Goal: Task Accomplishment & Management: Manage account settings

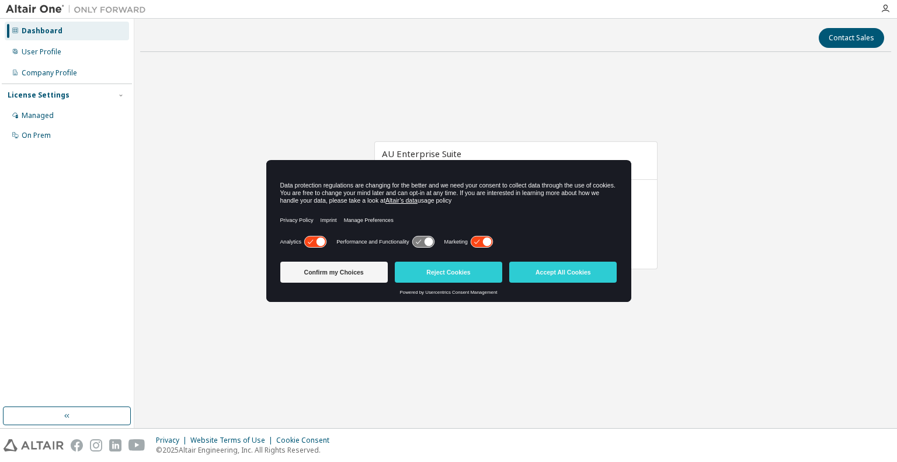
click at [540, 276] on button "Accept All Cookies" at bounding box center [562, 272] width 107 height 21
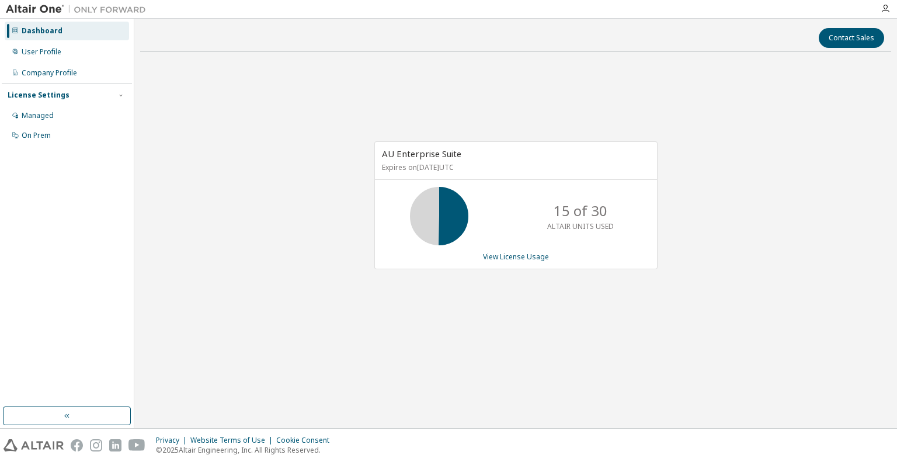
click at [455, 155] on span "AU Enterprise Suite" at bounding box center [421, 154] width 79 height 12
click at [509, 256] on link "View License Usage" at bounding box center [516, 257] width 66 height 10
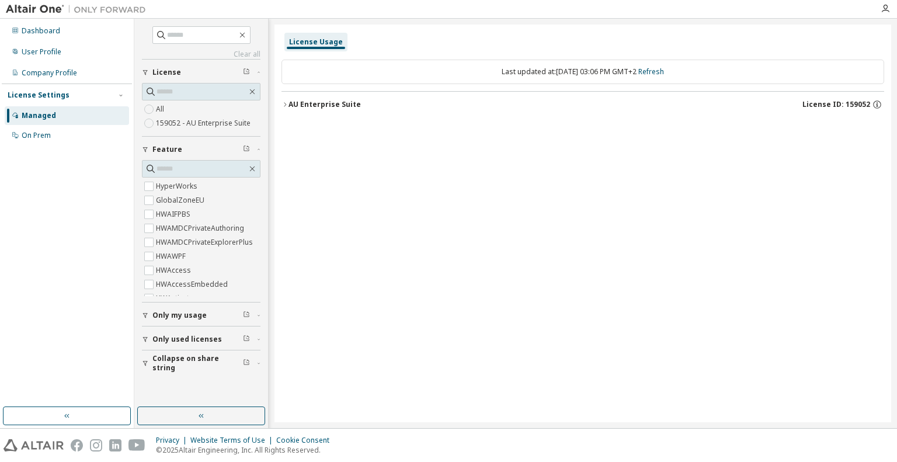
click at [286, 101] on icon "button" at bounding box center [284, 104] width 7 height 7
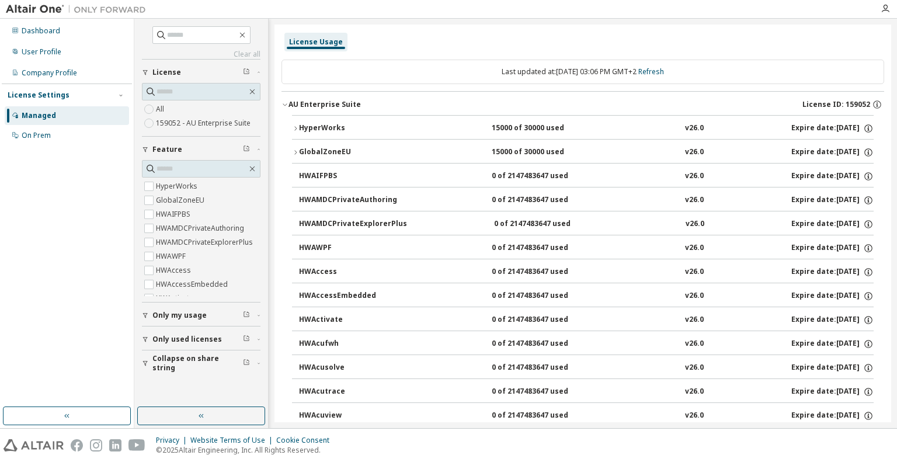
click at [31, 116] on div "Managed" at bounding box center [39, 115] width 34 height 9
click at [46, 45] on div "User Profile" at bounding box center [67, 52] width 124 height 19
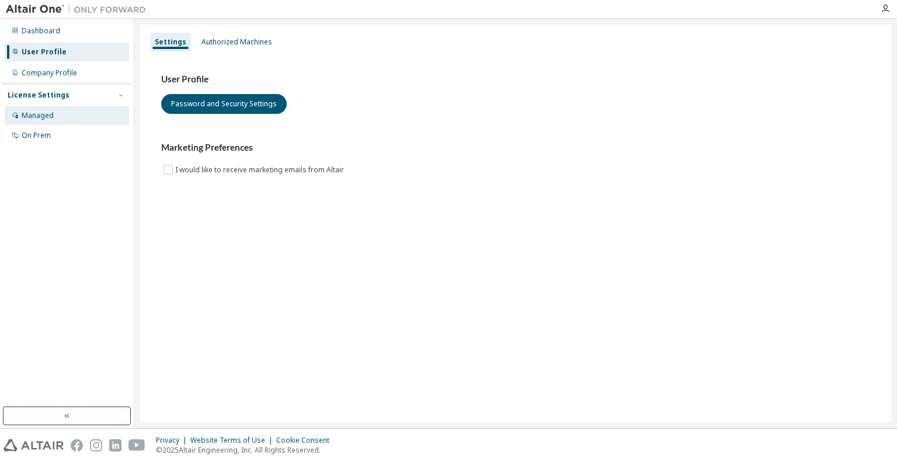
click at [50, 120] on div "Managed" at bounding box center [67, 115] width 124 height 19
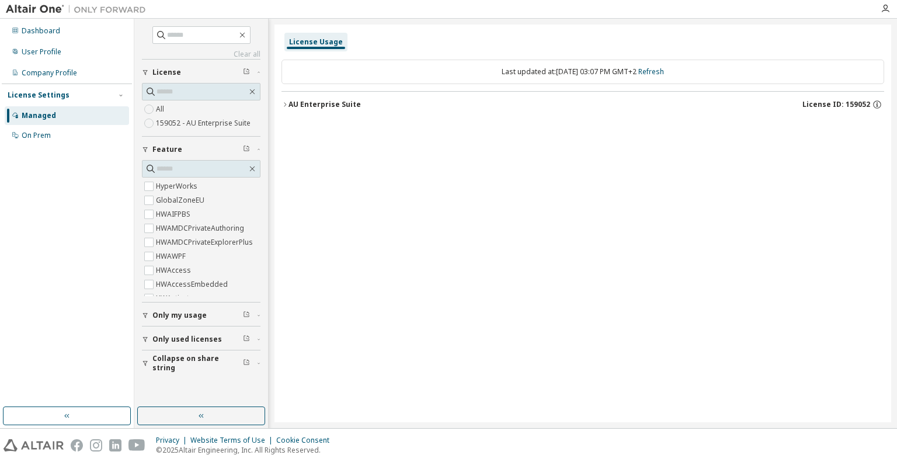
click at [169, 73] on span "License" at bounding box center [166, 72] width 29 height 9
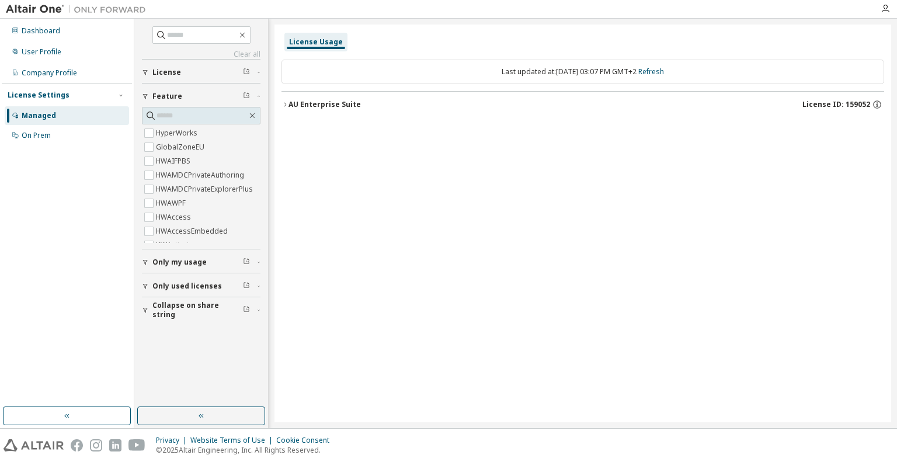
click at [169, 73] on span "License" at bounding box center [166, 72] width 29 height 9
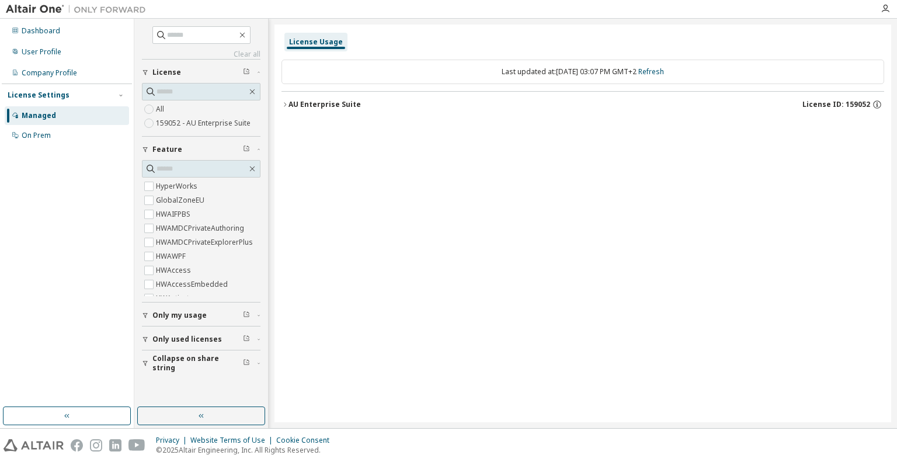
click at [165, 110] on label "All" at bounding box center [161, 109] width 11 height 14
click at [202, 118] on label "159052 - AU Enterprise Suite" at bounding box center [204, 123] width 97 height 14
click at [162, 69] on span "License" at bounding box center [166, 72] width 29 height 9
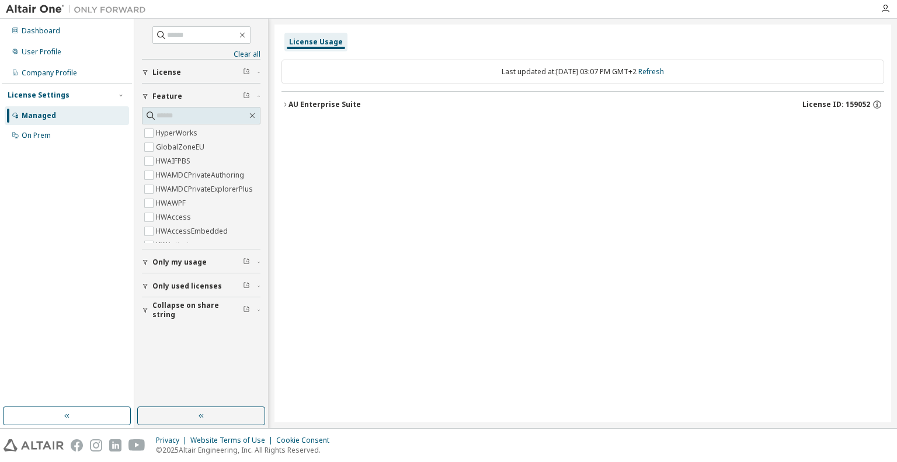
click at [346, 107] on div "AU Enterprise Suite" at bounding box center [324, 104] width 72 height 9
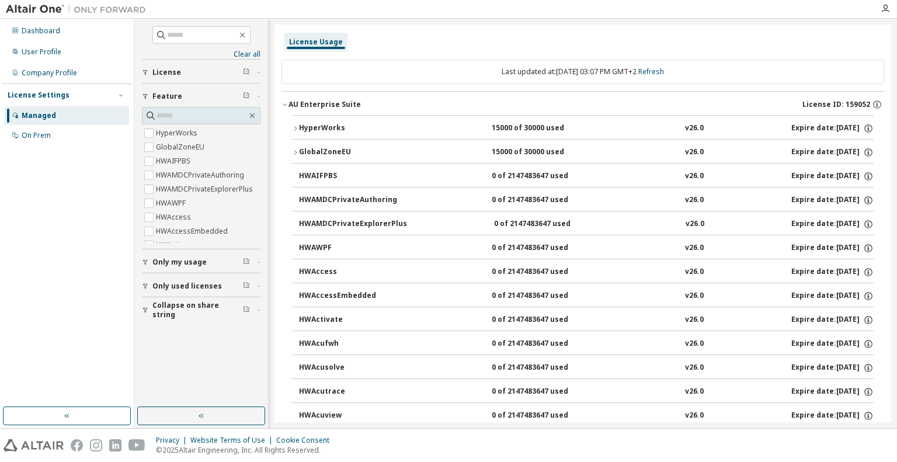
click at [285, 107] on button "AU Enterprise Suite License ID: 159052" at bounding box center [582, 105] width 602 height 26
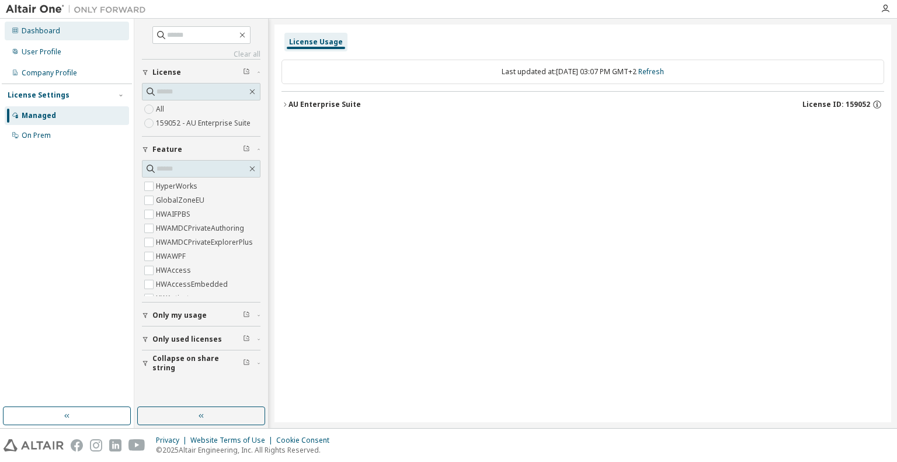
click at [81, 31] on div "Dashboard" at bounding box center [67, 31] width 124 height 19
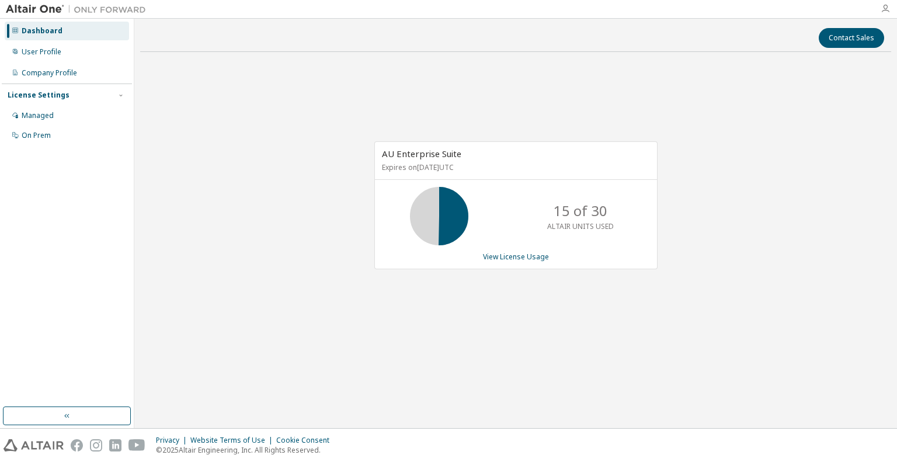
click at [884, 7] on icon "button" at bounding box center [884, 8] width 9 height 9
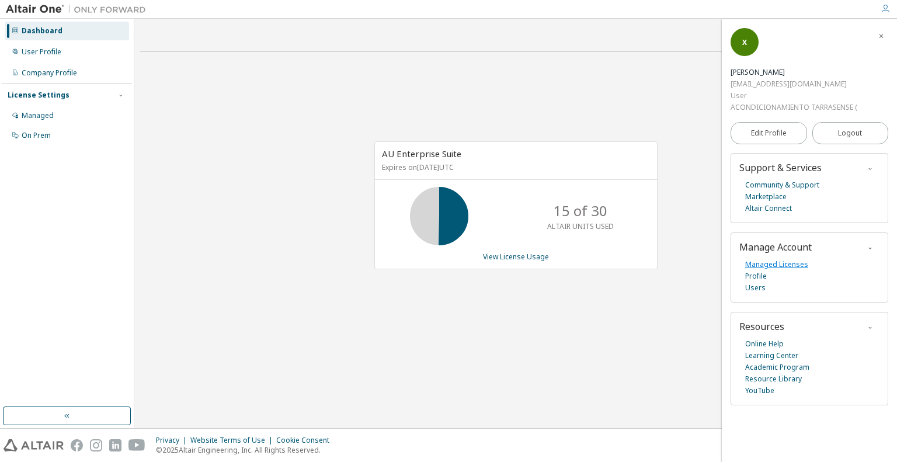
click at [768, 264] on link "Managed Licenses" at bounding box center [776, 265] width 63 height 12
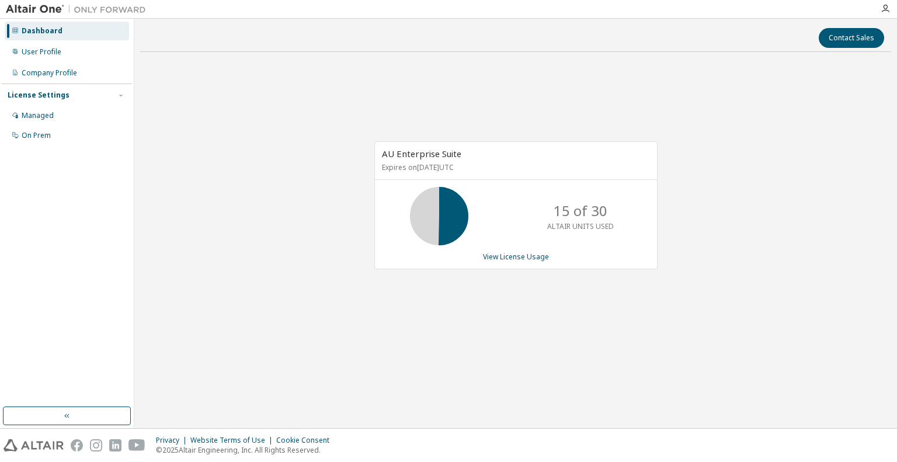
click at [448, 379] on div "Contact Sales AU Enterprise Suite Expires on [DATE] UTC 15 of 30 ALTAIR UNITS U…" at bounding box center [515, 224] width 751 height 398
click at [67, 101] on div "License Settings Managed On Prem" at bounding box center [67, 114] width 130 height 62
click at [55, 114] on div "Managed" at bounding box center [67, 115] width 124 height 19
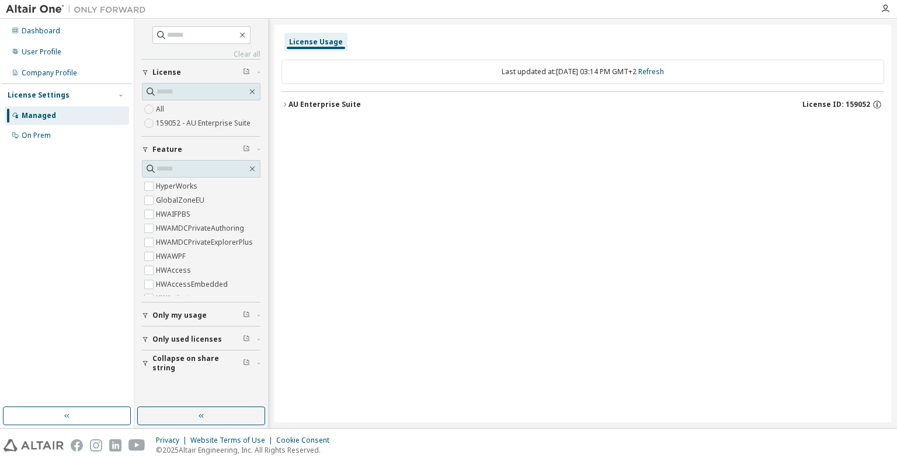
click at [184, 112] on div "All 159052 - AU Enterprise Suite" at bounding box center [201, 116] width 119 height 28
click at [276, 107] on div "License Usage Last updated at: [DATE] 03:14 PM GMT+2 Refresh AU Enterprise Suit…" at bounding box center [582, 224] width 616 height 398
click at [285, 103] on icon "button" at bounding box center [284, 104] width 7 height 7
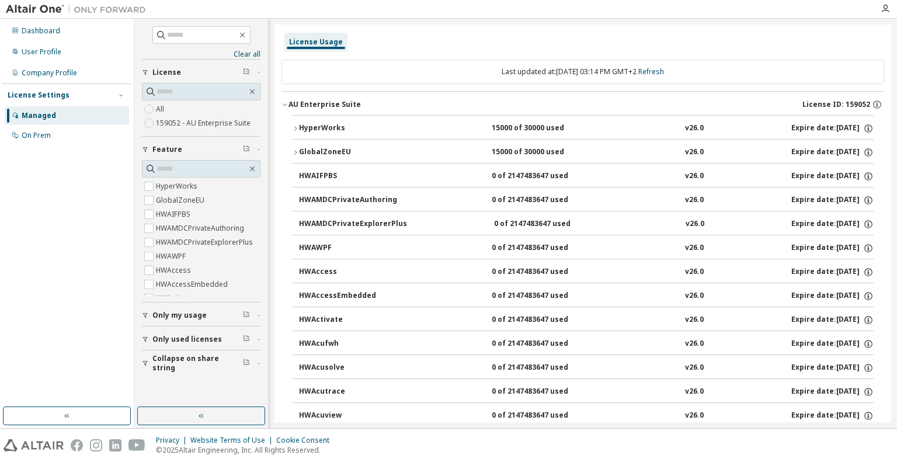
click at [295, 128] on icon "button" at bounding box center [295, 128] width 7 height 7
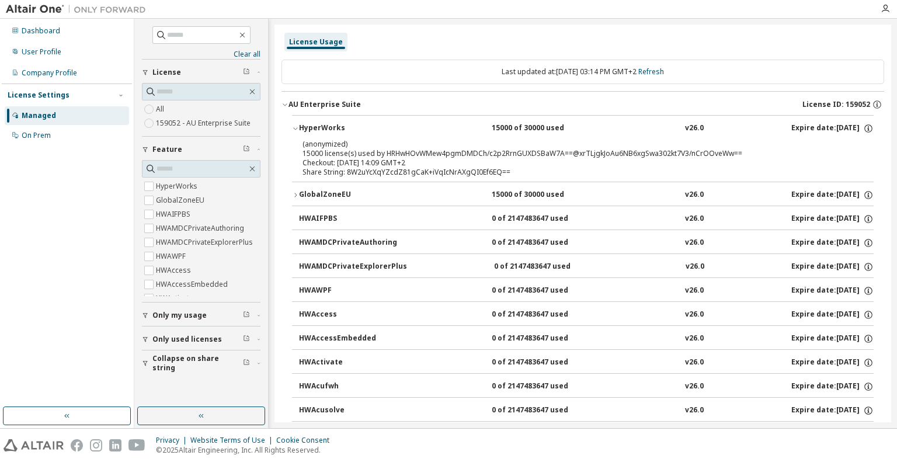
click at [295, 128] on icon "button" at bounding box center [295, 128] width 7 height 7
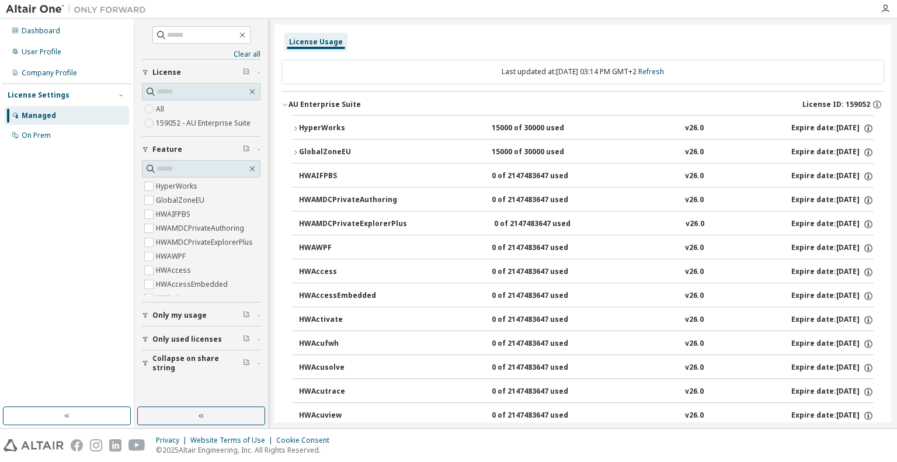
click at [293, 149] on icon "button" at bounding box center [295, 152] width 7 height 7
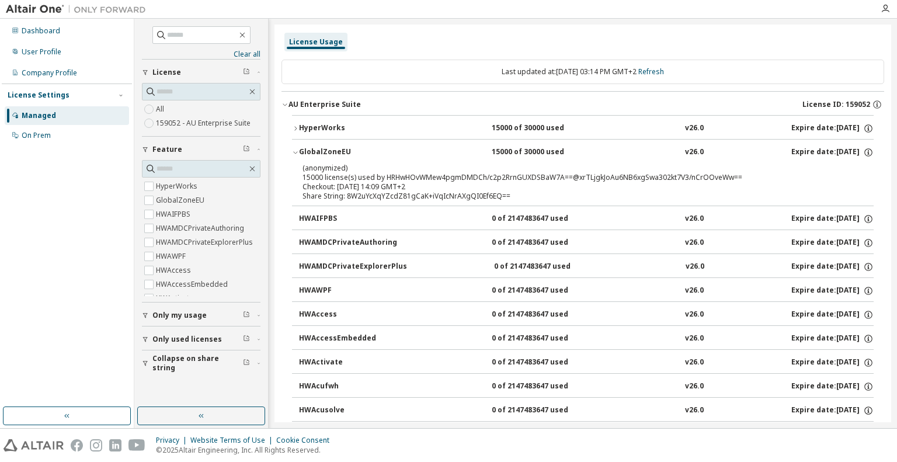
click at [293, 149] on icon "button" at bounding box center [295, 152] width 7 height 7
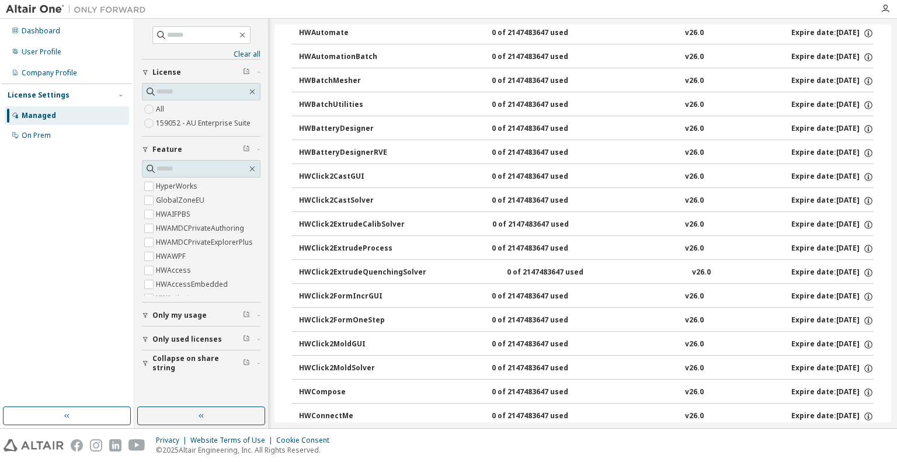
scroll to position [759, 0]
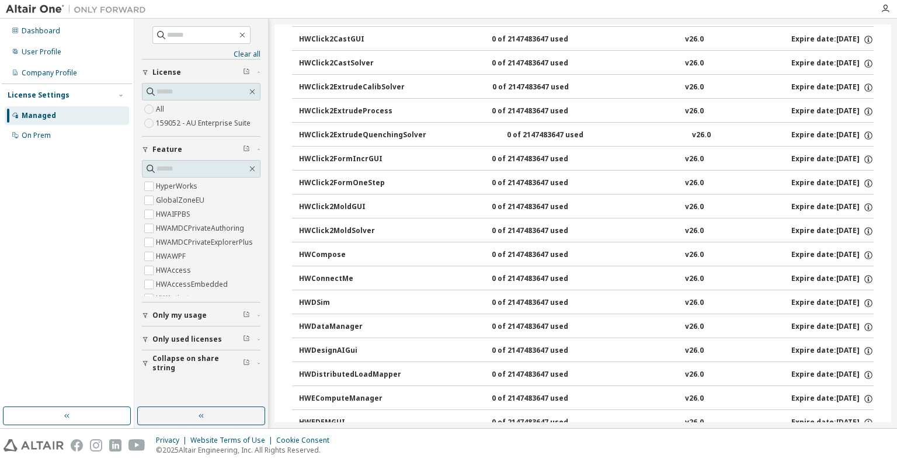
drag, startPoint x: 891, startPoint y: 73, endPoint x: 887, endPoint y: 108, distance: 35.3
click at [887, 108] on div "Clear all Collapse on share string Only used licenses Only my usage Feature Hyp…" at bounding box center [515, 223] width 762 height 409
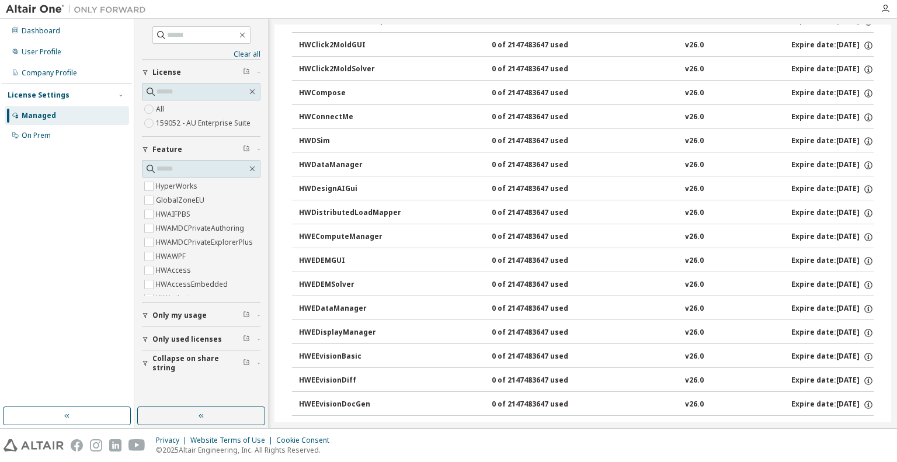
scroll to position [0, 0]
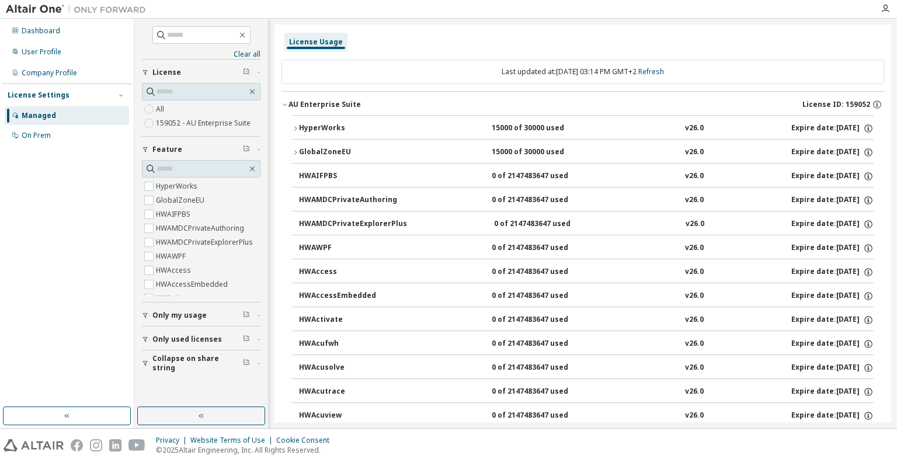
click at [294, 151] on icon "button" at bounding box center [295, 152] width 7 height 7
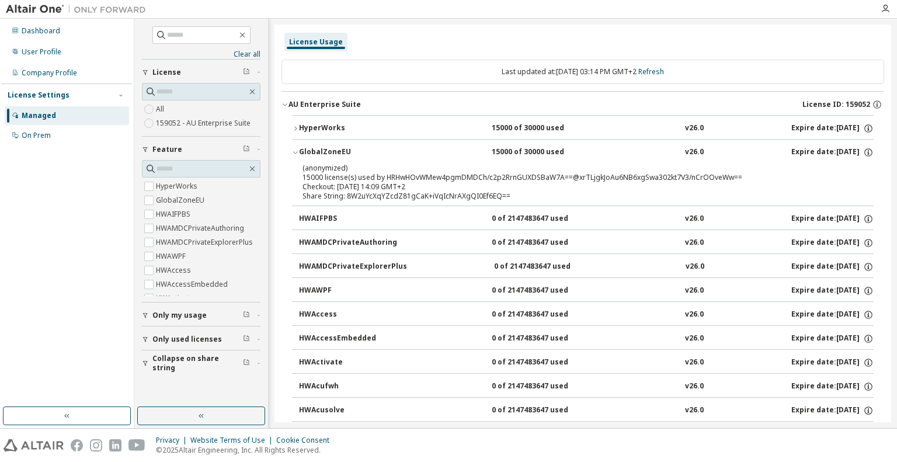
click at [294, 132] on button "HyperWorks 15000 of 30000 used v26.0 Expire date: [DATE]" at bounding box center [582, 129] width 581 height 26
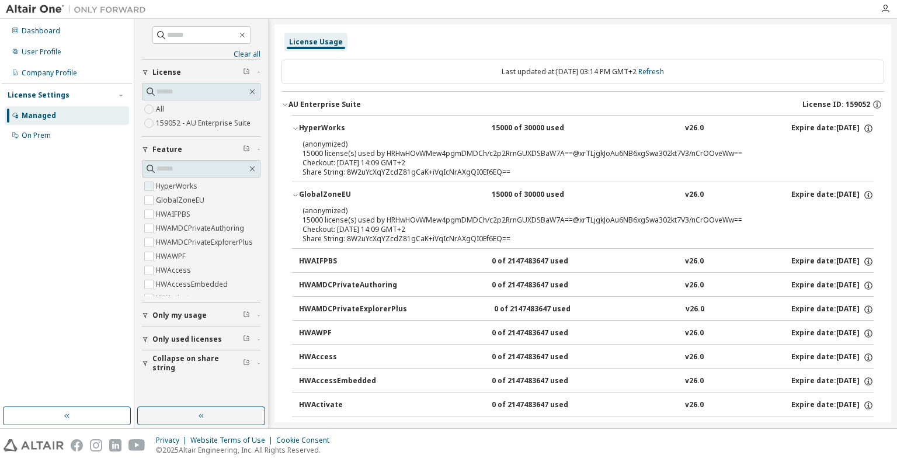
click at [203, 182] on span "HyperWorks" at bounding box center [201, 186] width 119 height 14
click at [163, 182] on label "HyperWorks" at bounding box center [178, 186] width 44 height 14
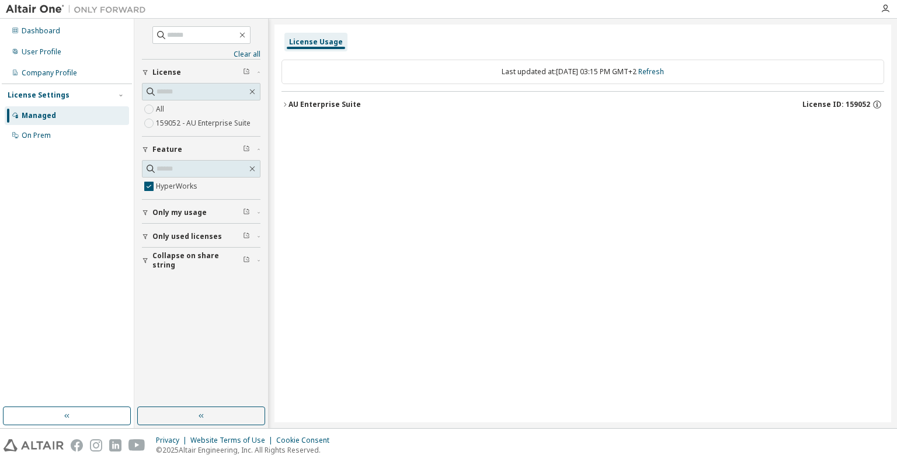
click at [281, 109] on button "AU Enterprise Suite License ID: 159052" at bounding box center [582, 105] width 602 height 26
click at [291, 124] on div "HyperWorks 15000 of 30000 used v26.0 Expire date: [DATE]" at bounding box center [582, 129] width 602 height 29
click at [294, 128] on icon "button" at bounding box center [295, 128] width 7 height 7
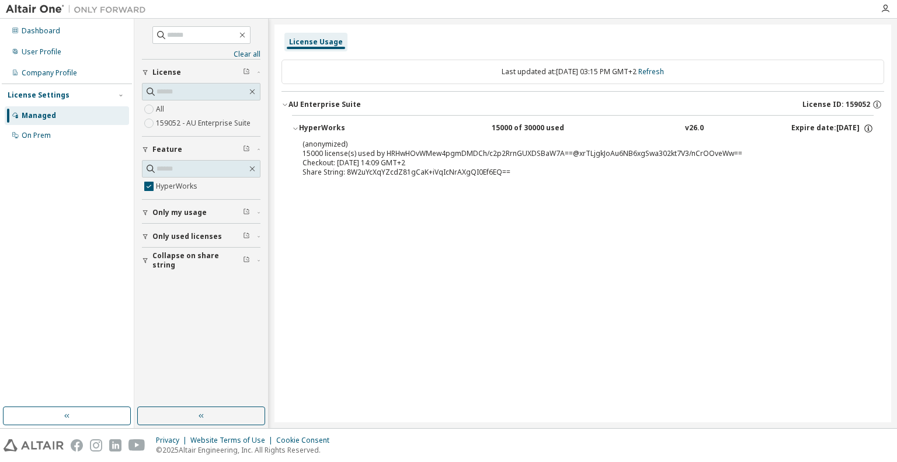
click at [145, 233] on icon "button" at bounding box center [145, 236] width 7 height 7
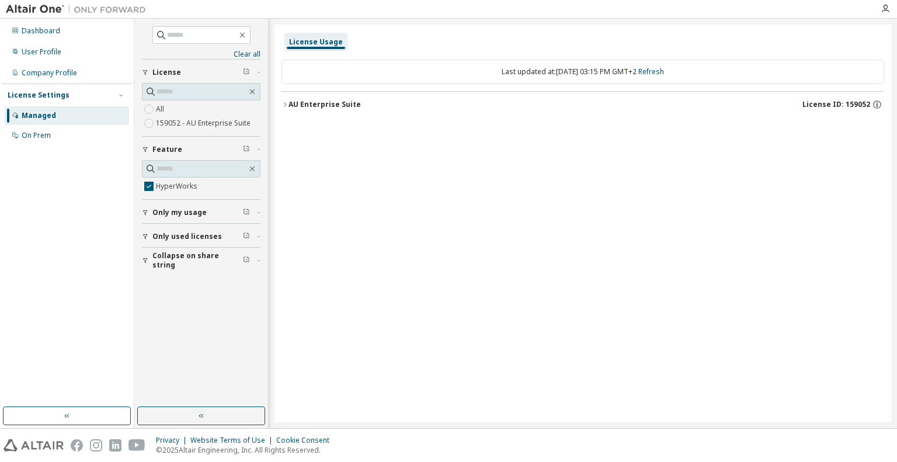
click at [141, 258] on div "Clear all Collapse on share string Only used licenses Only my usage Feature Hyp…" at bounding box center [201, 212] width 130 height 385
click at [146, 210] on icon "button" at bounding box center [145, 212] width 7 height 7
click at [283, 102] on icon "button" at bounding box center [284, 104] width 7 height 7
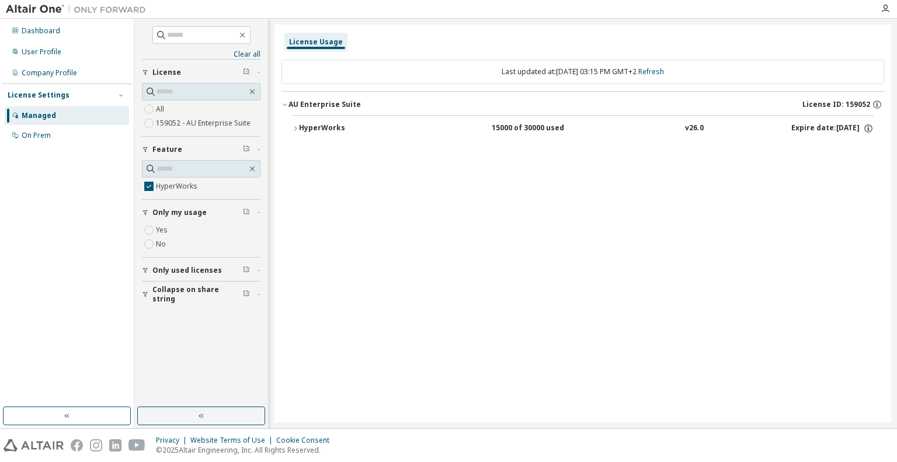
drag, startPoint x: 297, startPoint y: 119, endPoint x: 291, endPoint y: 128, distance: 11.5
click at [295, 121] on button "HyperWorks 15000 of 30000 used v26.0 Expire date: [DATE]" at bounding box center [582, 129] width 581 height 26
